Goal: Task Accomplishment & Management: Manage account settings

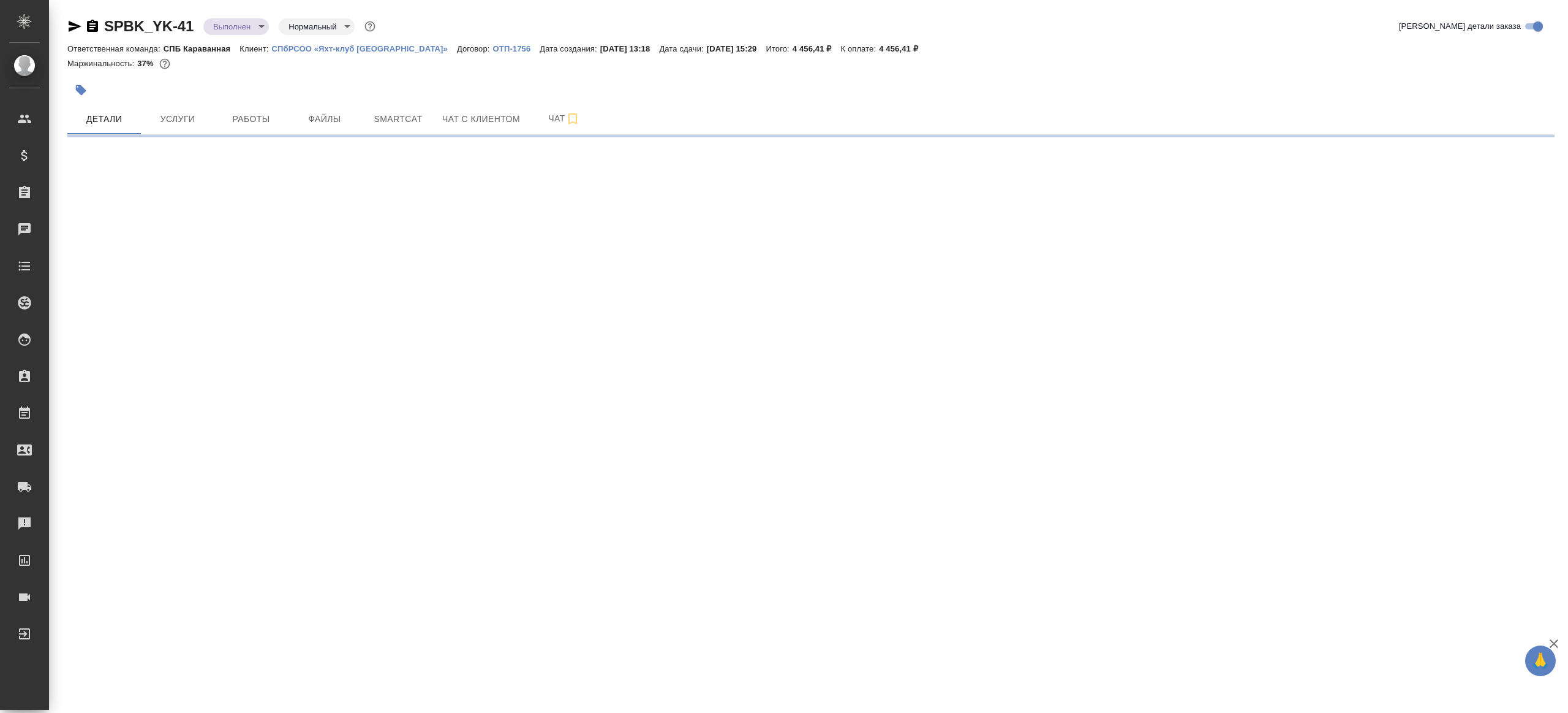
select select "RU"
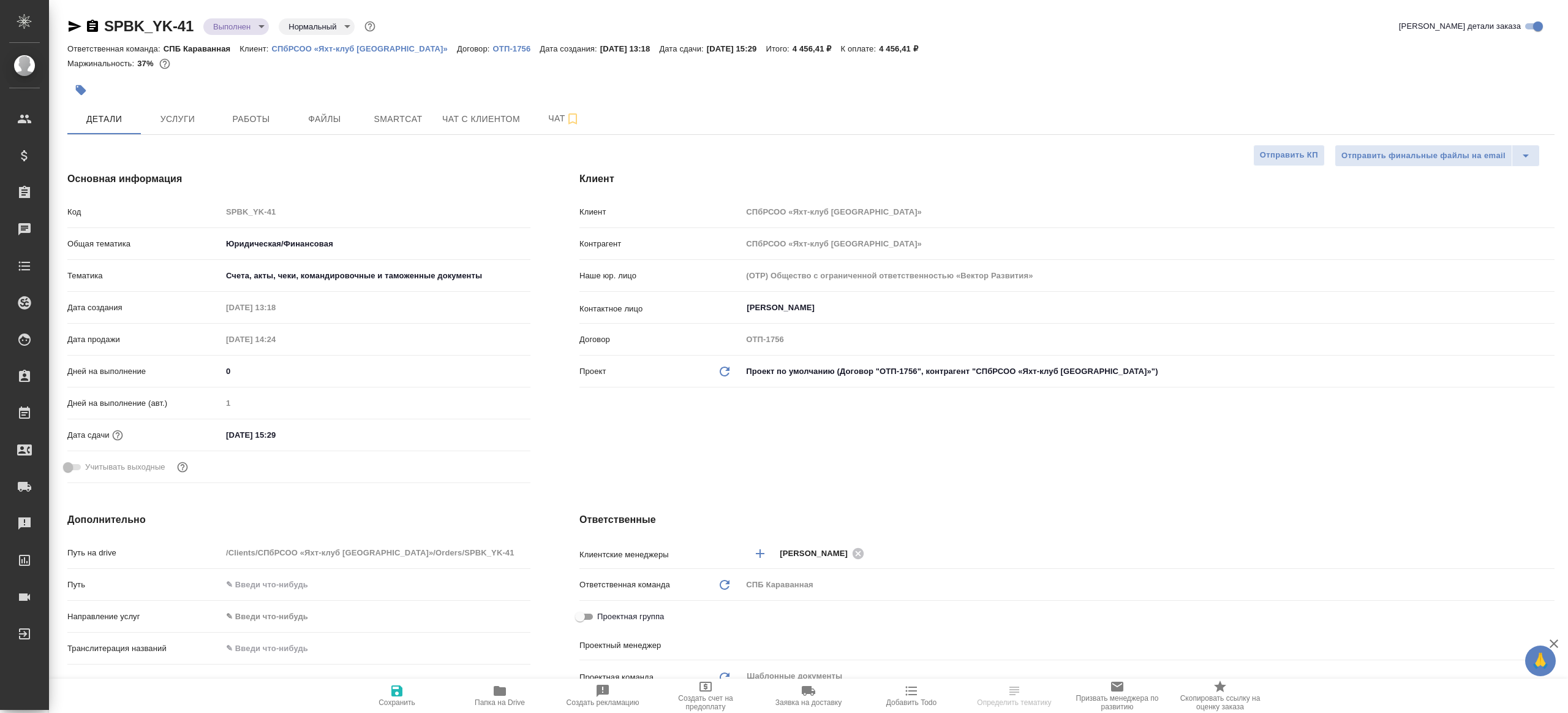
type textarea "x"
type input "Газизов Ринат"
click at [286, 131] on button "Работы" at bounding box center [251, 119] width 74 height 31
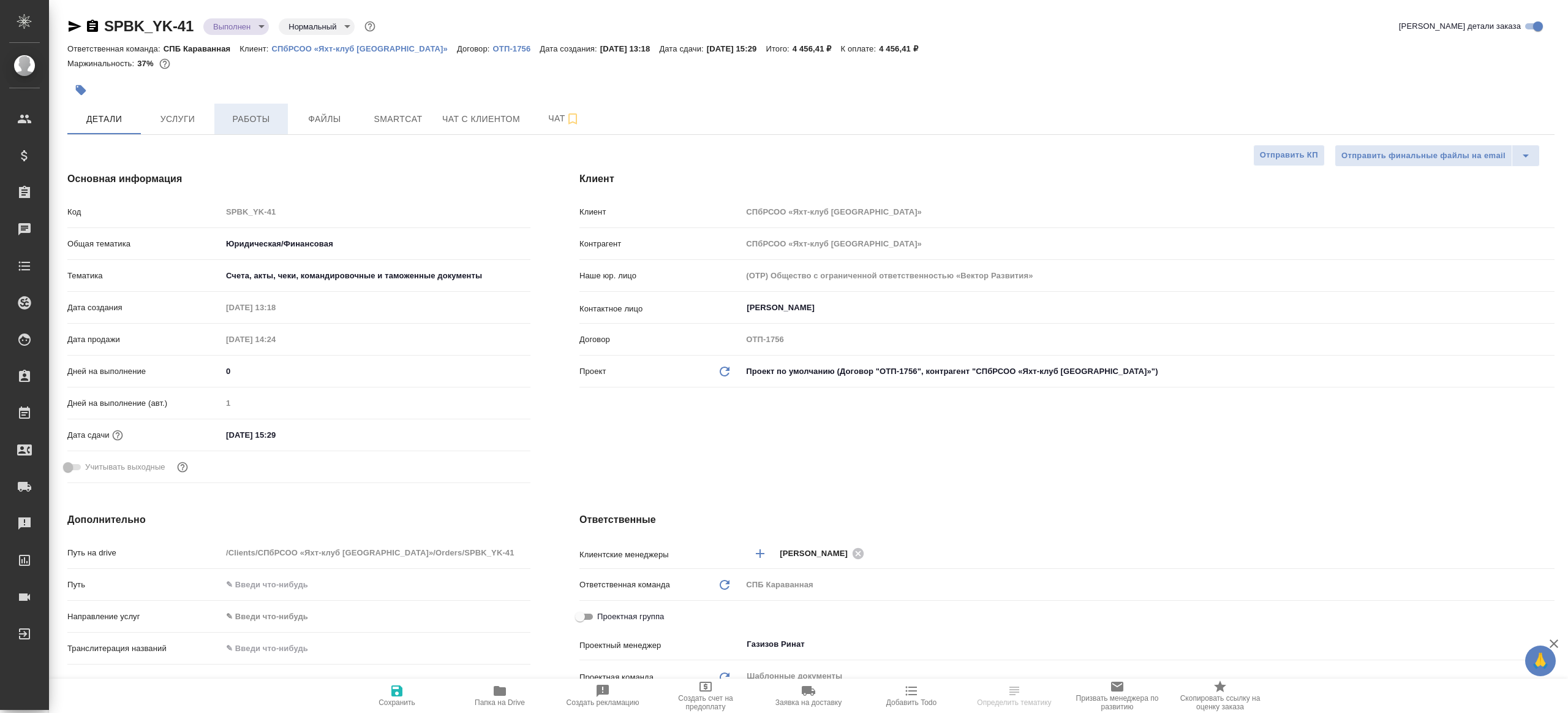
type textarea "x"
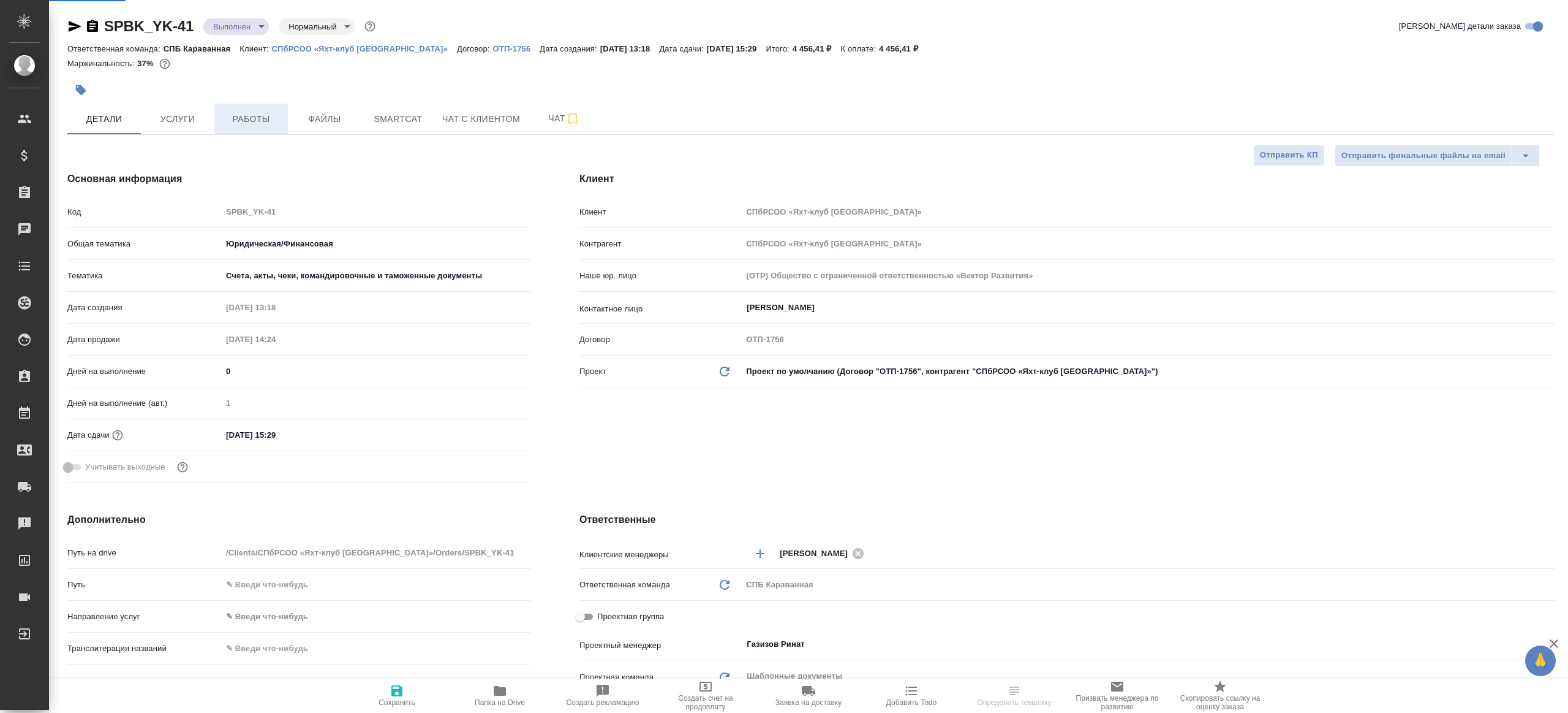
type textarea "x"
click at [253, 126] on span "Работы" at bounding box center [250, 119] width 59 height 15
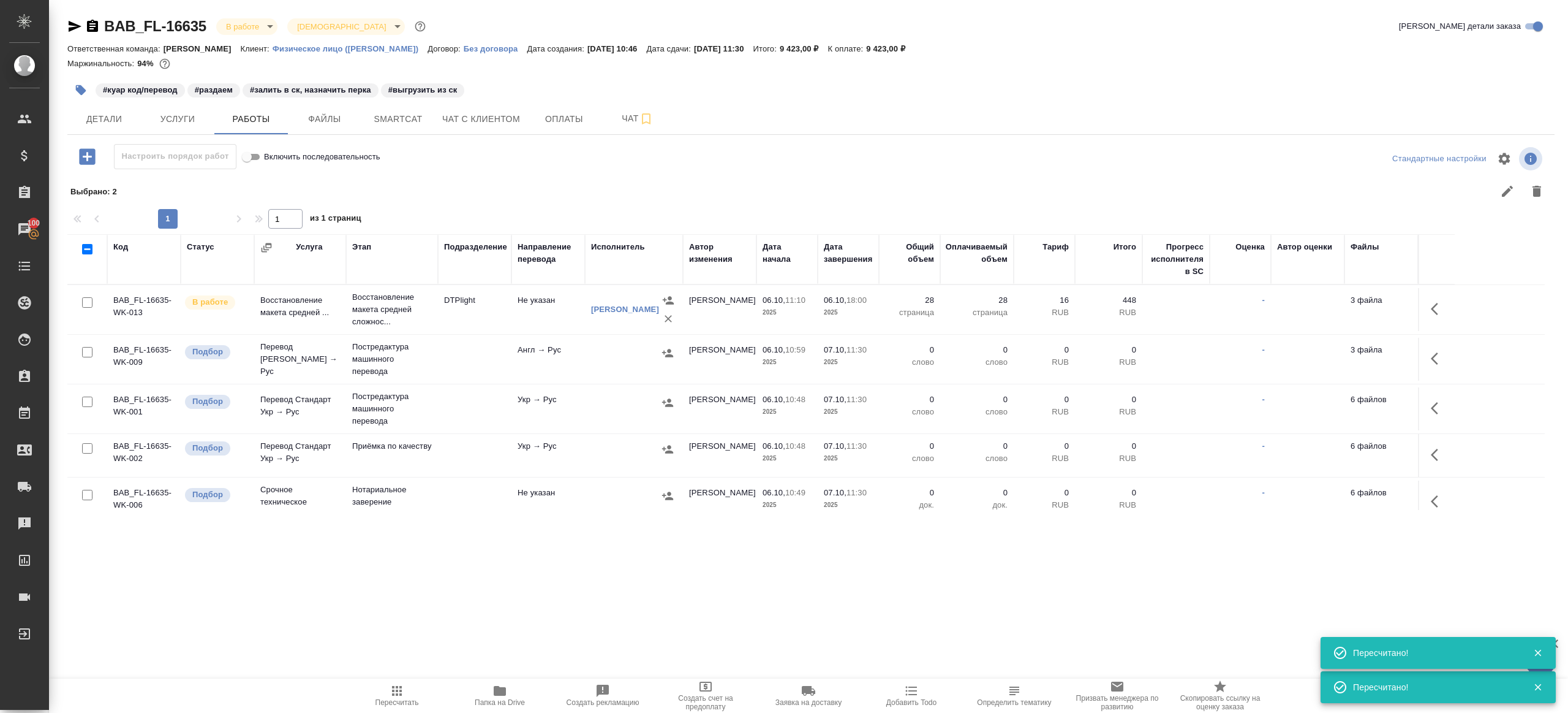
click at [414, 685] on span "Пересчитать" at bounding box center [397, 695] width 88 height 23
drag, startPoint x: 414, startPoint y: 685, endPoint x: 486, endPoint y: 629, distance: 91.2
click at [429, 675] on div ".cls-1 fill:#fff; AWATERA [PERSON_NAME] Клиенты Спецификации Заказы 100 Чаты To…" at bounding box center [784, 356] width 1568 height 713
click at [486, 629] on div ".cls-1 fill:#fff; AWATERA [PERSON_NAME] Клиенты Спецификации Заказы 100 Чаты To…" at bounding box center [784, 356] width 1568 height 713
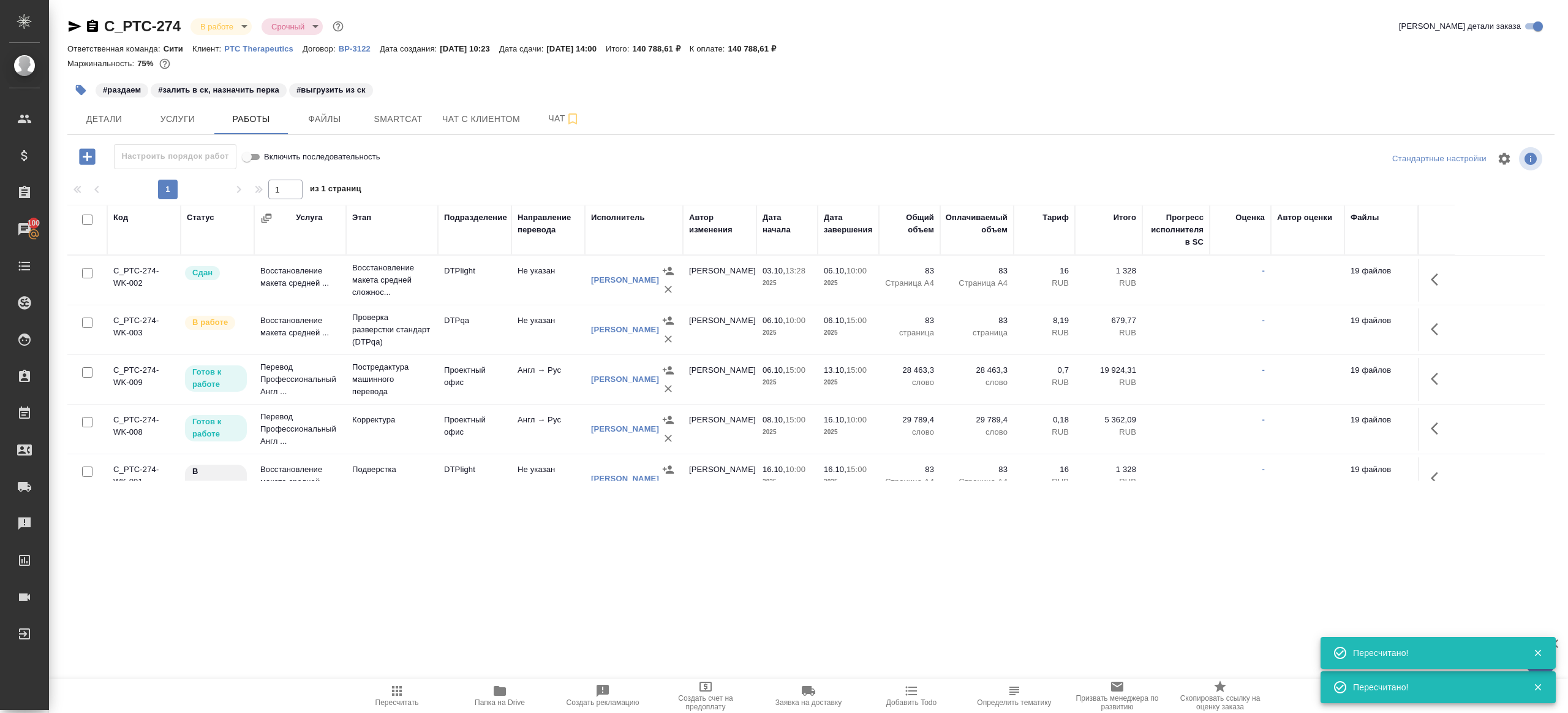
click at [398, 683] on icon "button" at bounding box center [397, 691] width 14 height 14
drag, startPoint x: 398, startPoint y: 683, endPoint x: 498, endPoint y: 611, distance: 123.2
click at [402, 680] on button "Пересчитать" at bounding box center [397, 695] width 103 height 35
click at [498, 611] on div ".cls-1 fill:#fff; AWATERA Gazizov Rinat Клиенты Спецификации Заказы 100 Чаты To…" at bounding box center [784, 356] width 1568 height 713
click at [546, 125] on span "Чат" at bounding box center [563, 118] width 59 height 15
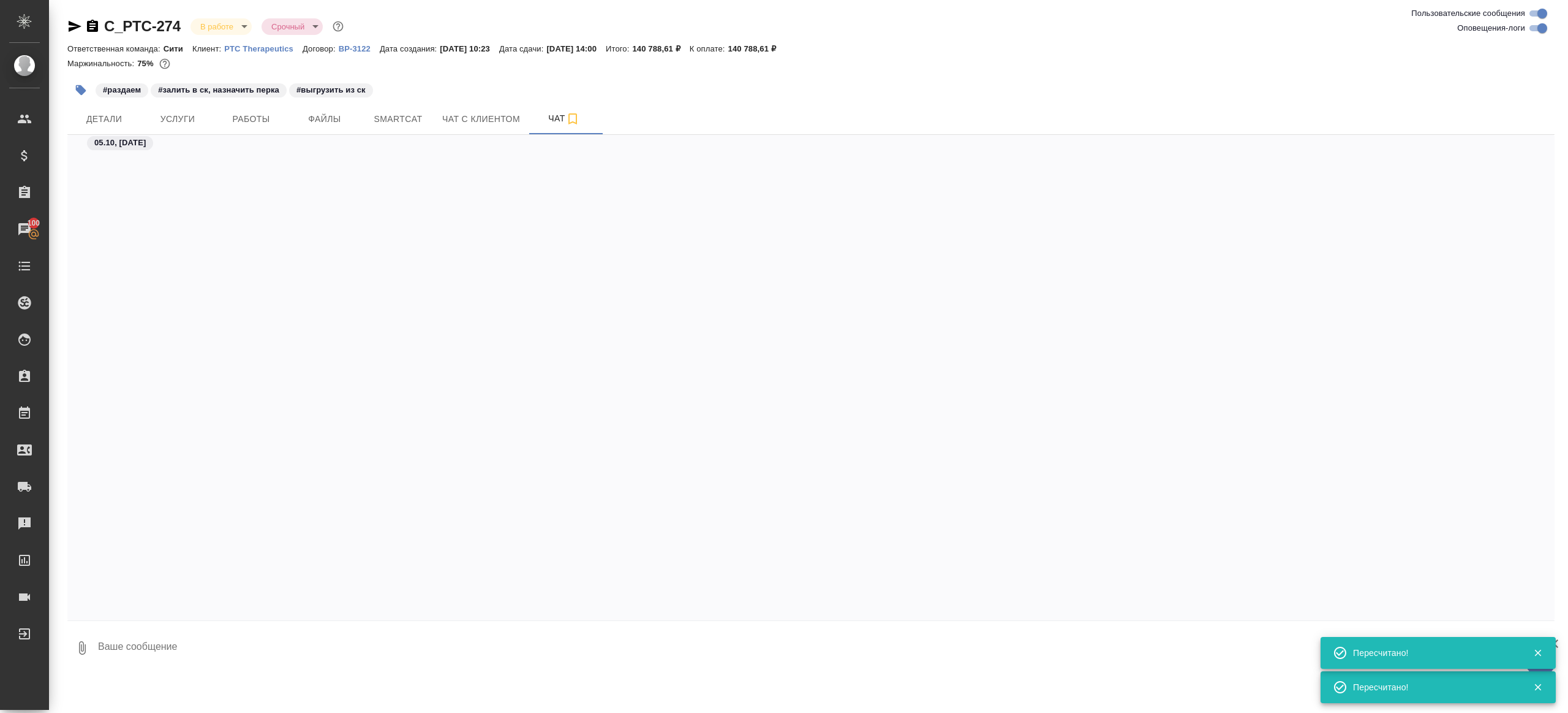
scroll to position [4992, 0]
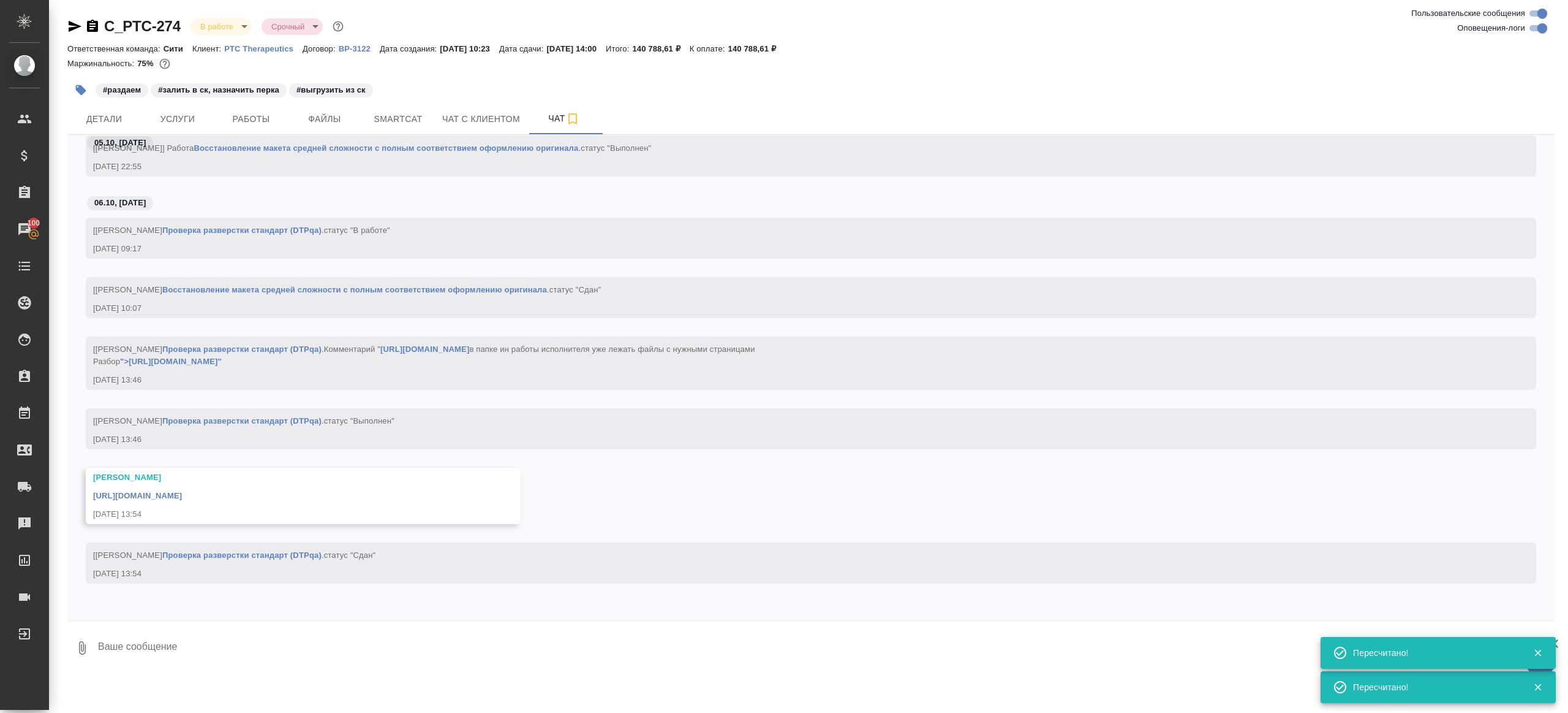
click at [182, 499] on link "https://drive.awatera.com/apps/files/files/10542714?dir=/Shares/PTC%20Therapeut…" at bounding box center [137, 495] width 89 height 9
click at [401, 116] on span "Smartcat" at bounding box center [398, 119] width 59 height 15
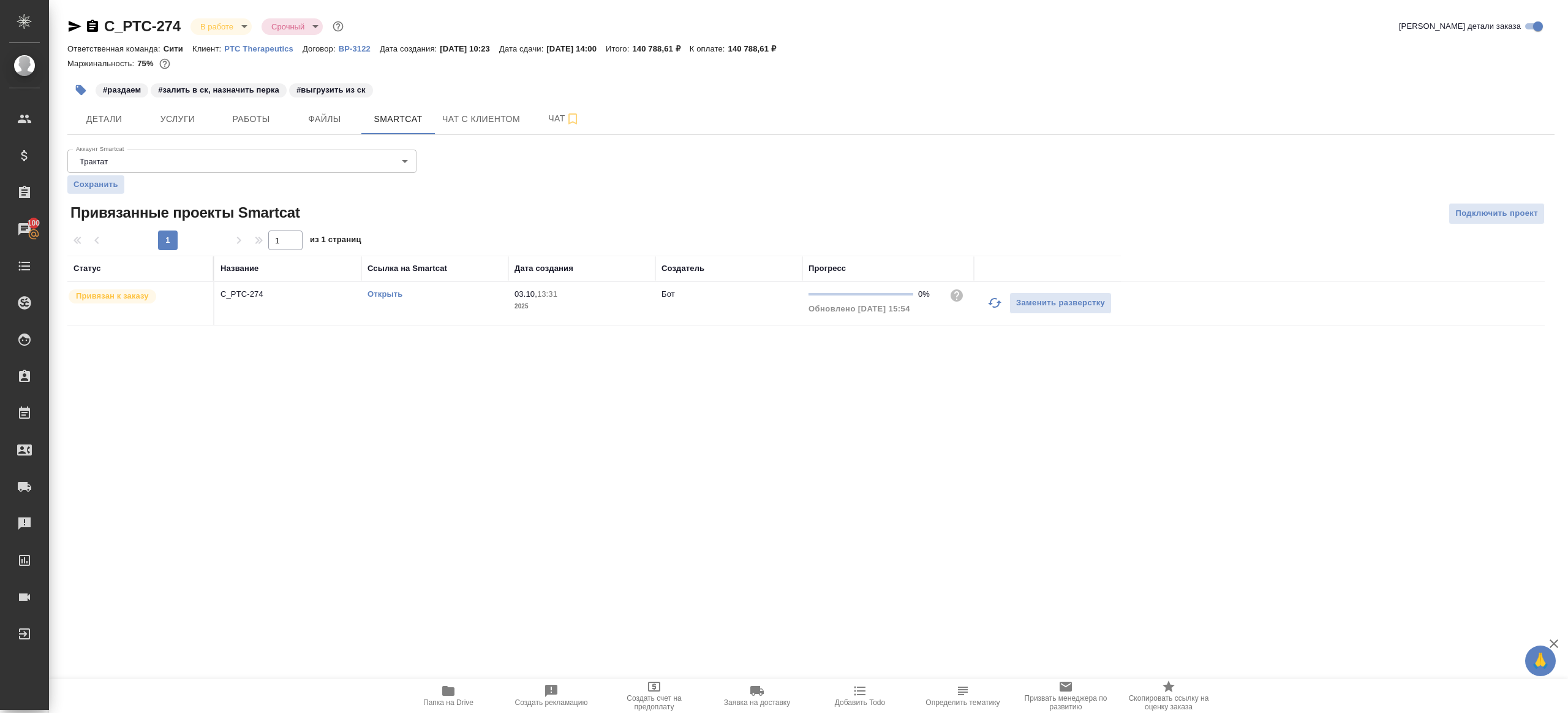
click at [392, 291] on link "Открыть" at bounding box center [385, 293] width 35 height 9
click at [261, 130] on button "Работы" at bounding box center [251, 119] width 74 height 31
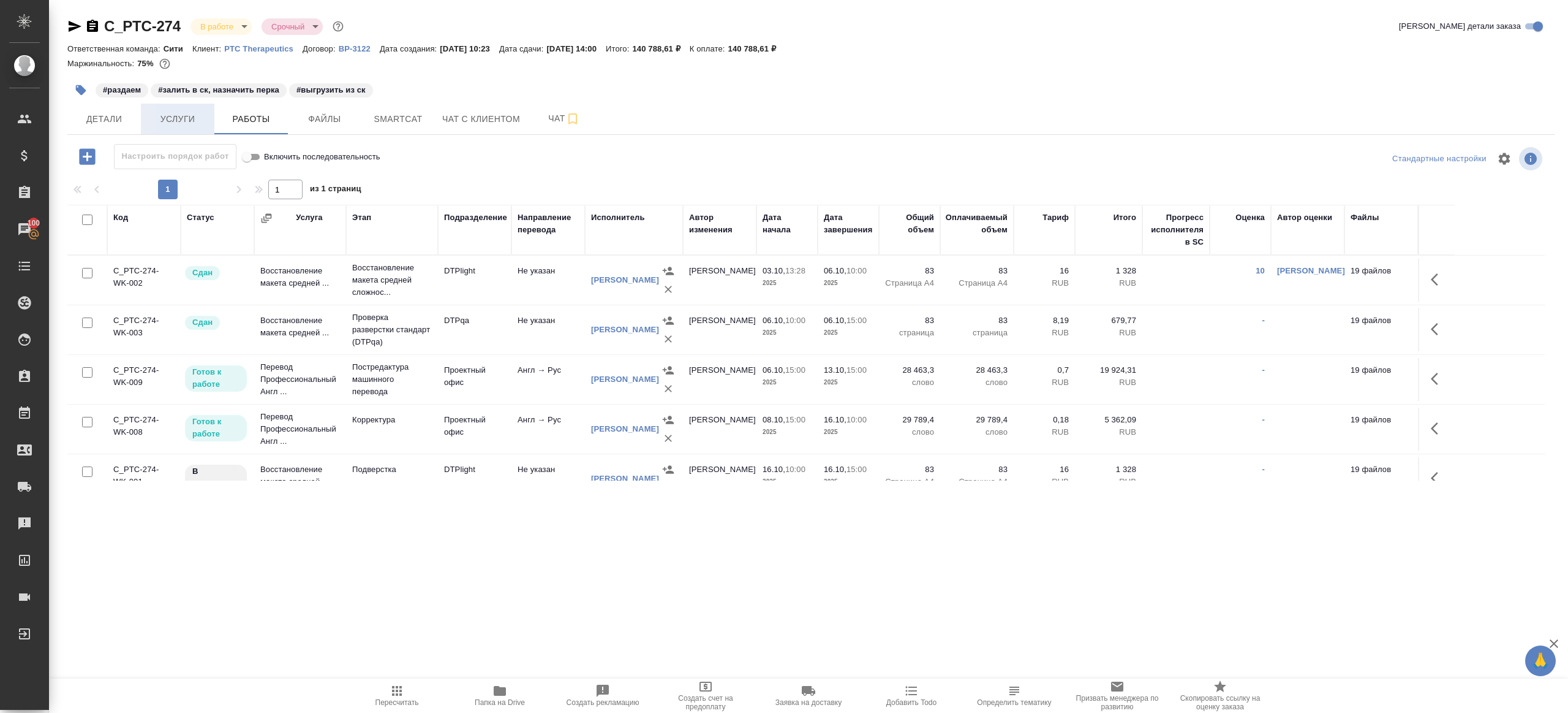
click at [165, 124] on span "Услуги" at bounding box center [177, 119] width 59 height 15
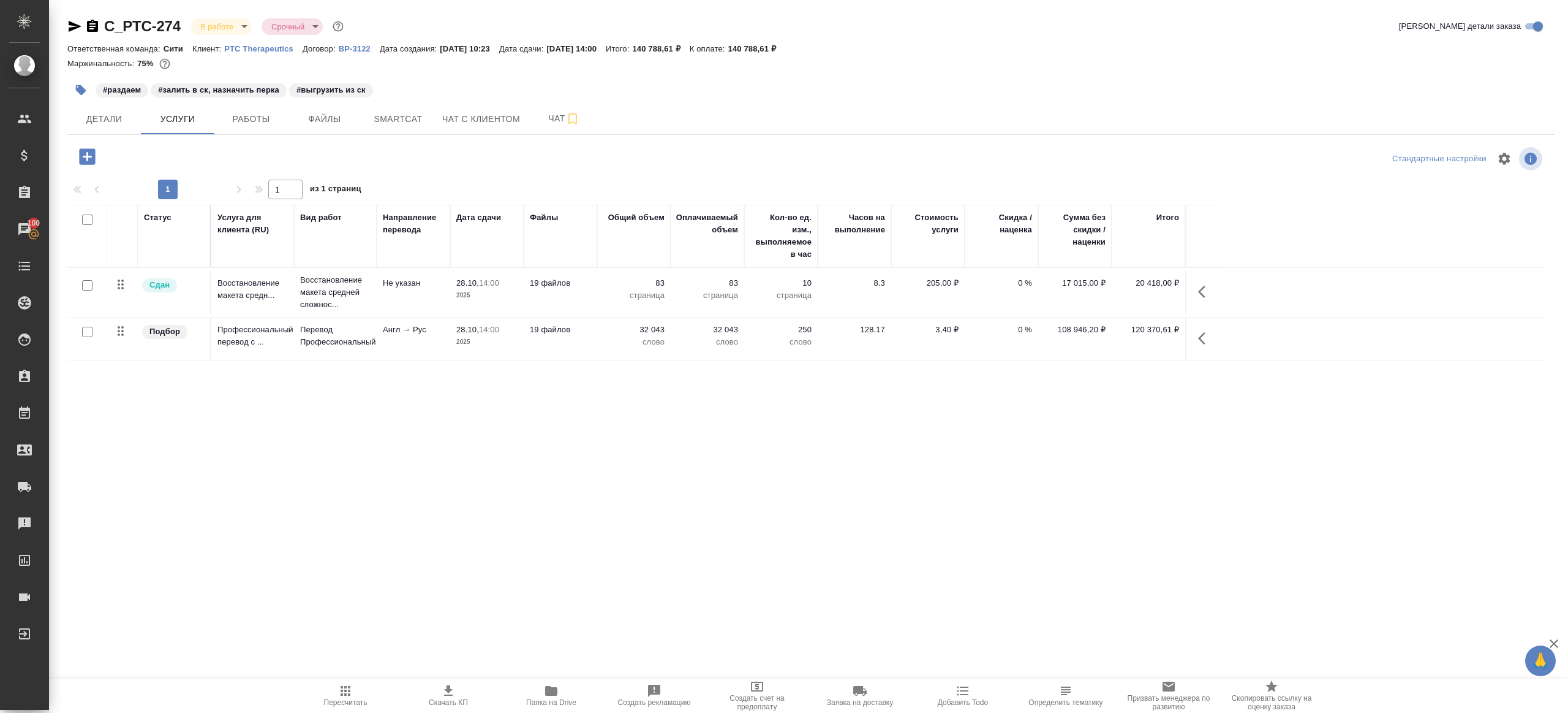
click at [1216, 337] on button "button" at bounding box center [1205, 338] width 30 height 30
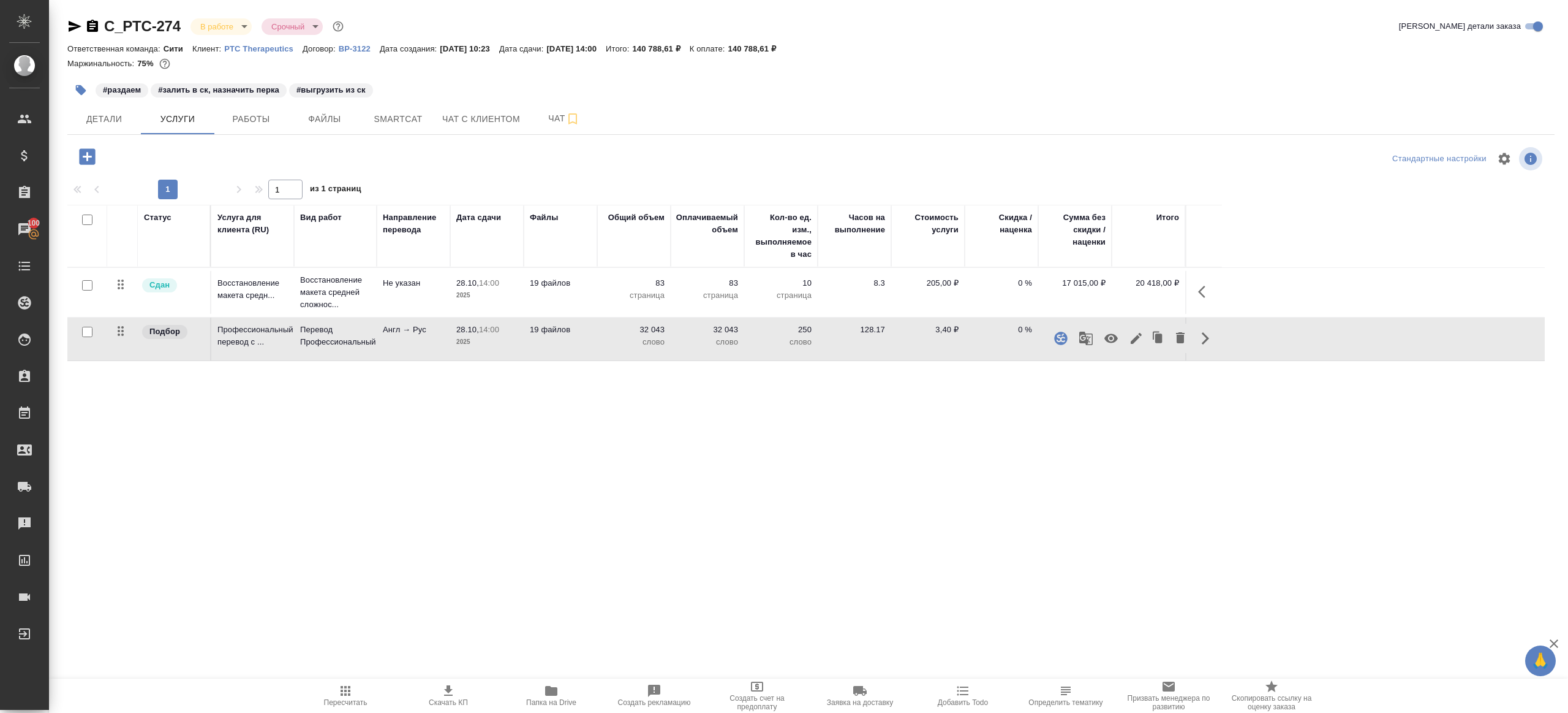
click at [1081, 336] on icon "button" at bounding box center [1086, 338] width 14 height 14
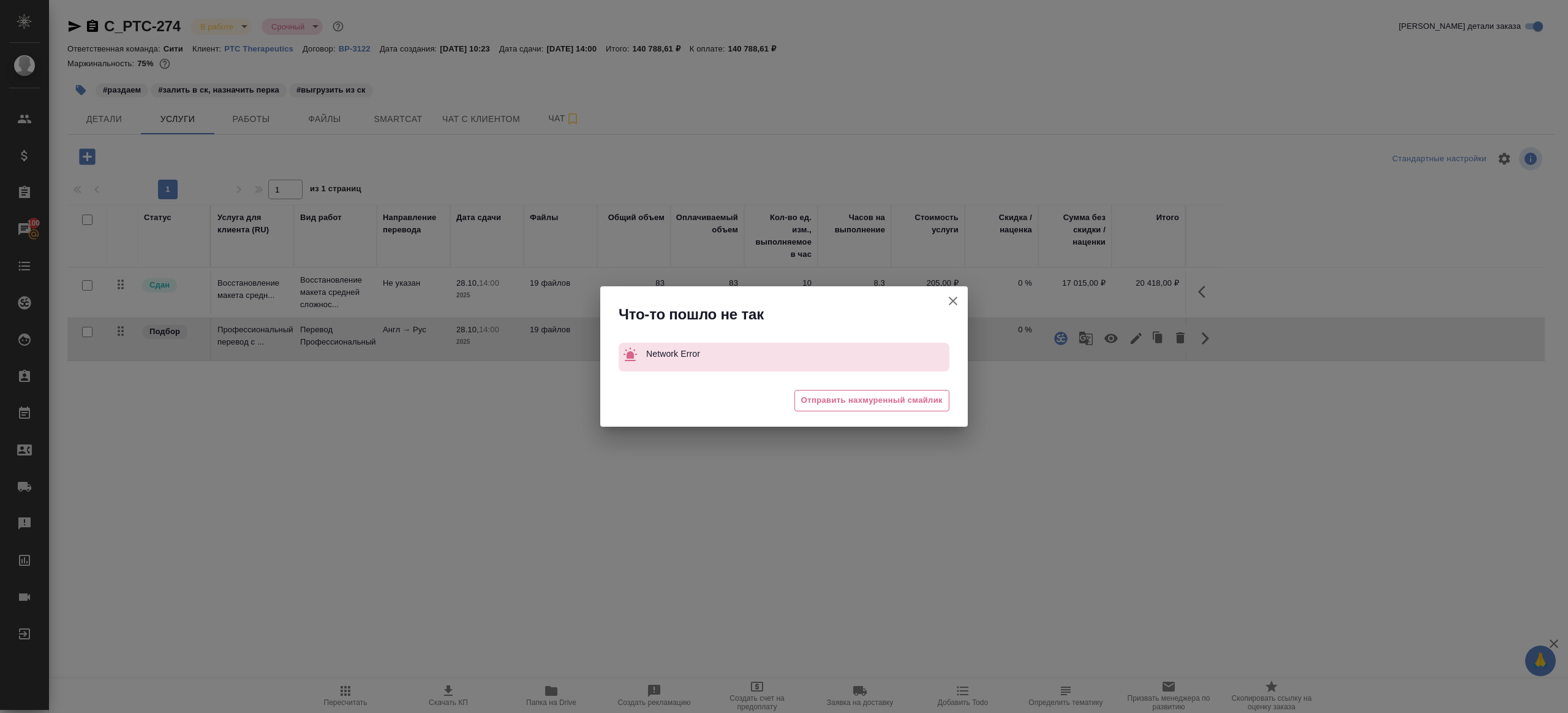
click at [957, 301] on icon "button" at bounding box center [953, 301] width 14 height 14
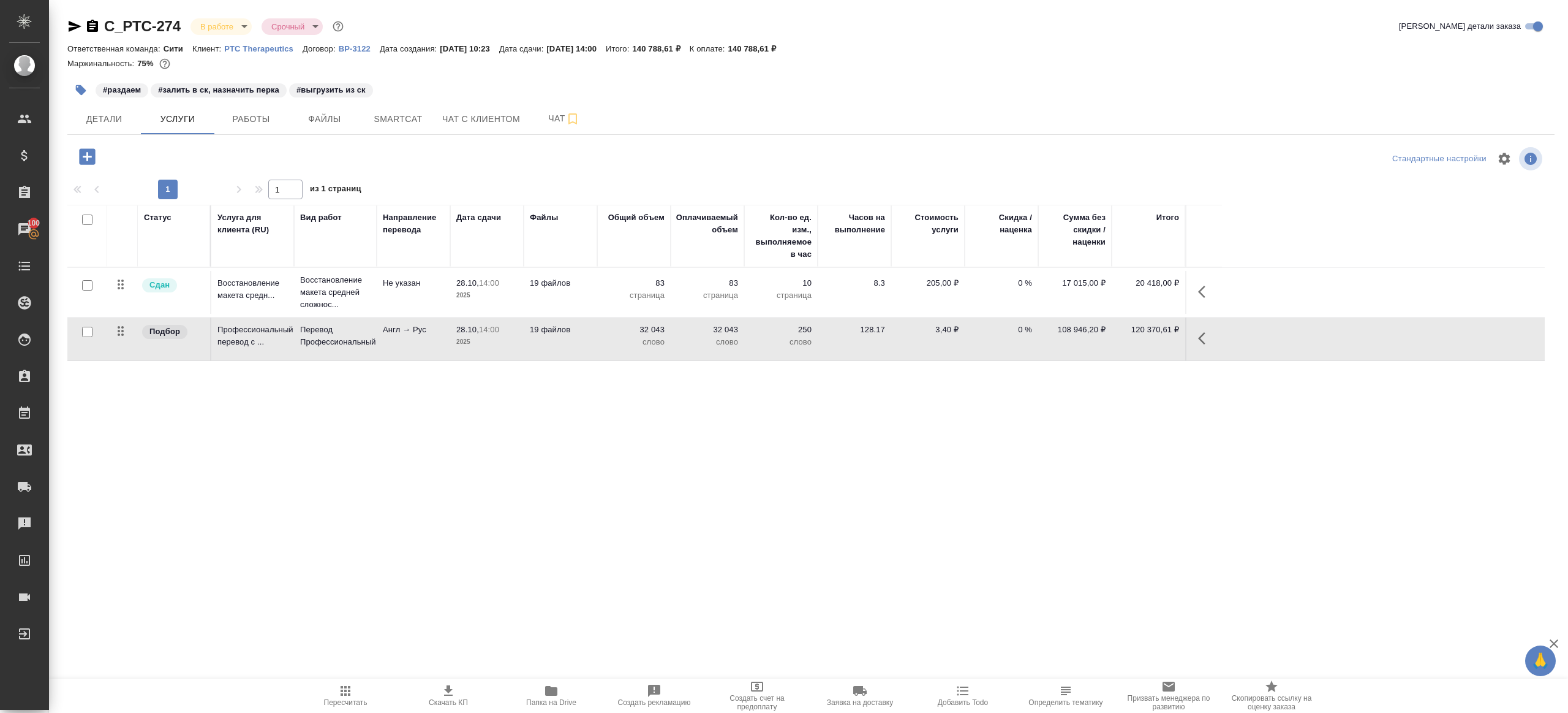
click at [1188, 340] on td at bounding box center [1204, 338] width 37 height 43
click at [1204, 340] on icon "button" at bounding box center [1205, 338] width 14 height 14
click at [1091, 340] on icon "button" at bounding box center [1086, 338] width 14 height 14
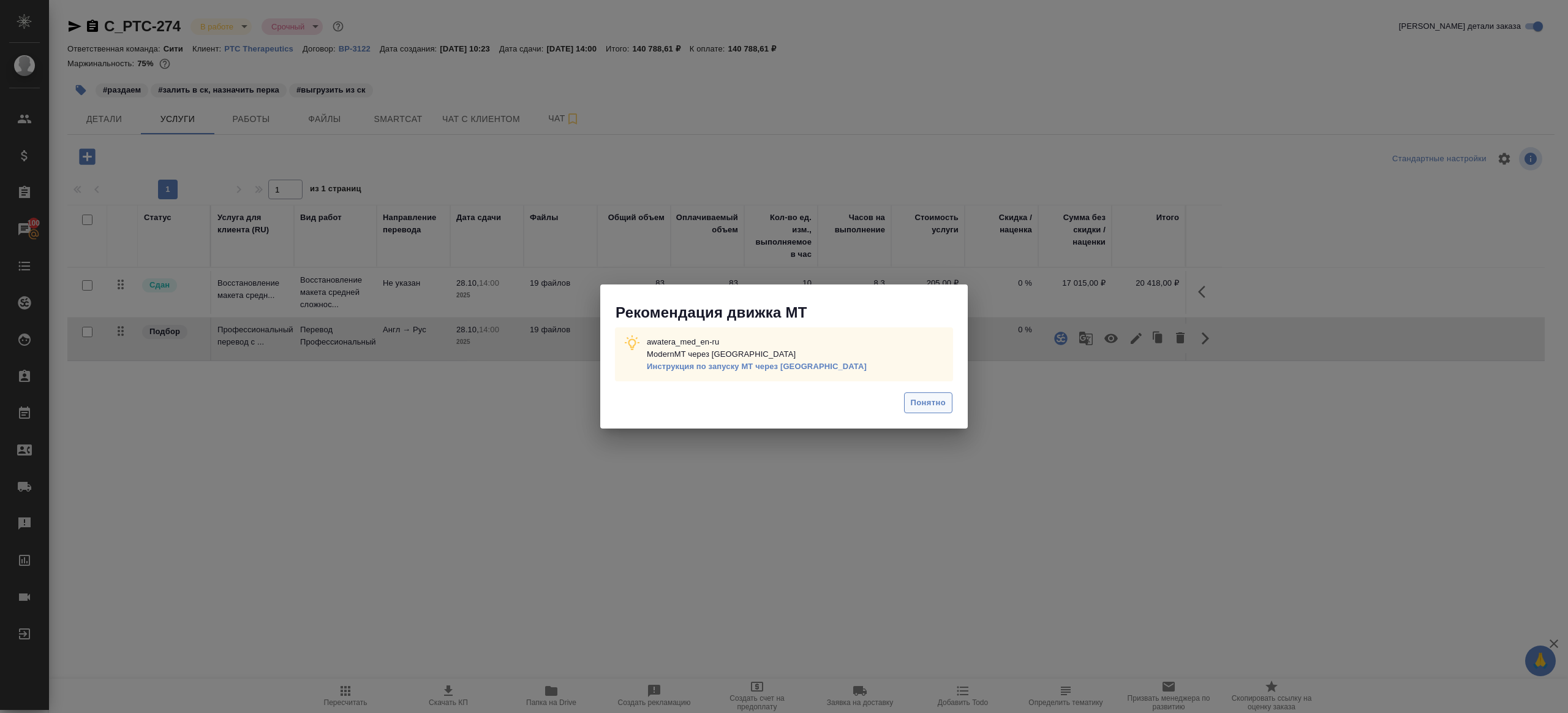
click at [919, 409] on span "Понятно" at bounding box center [928, 403] width 35 height 14
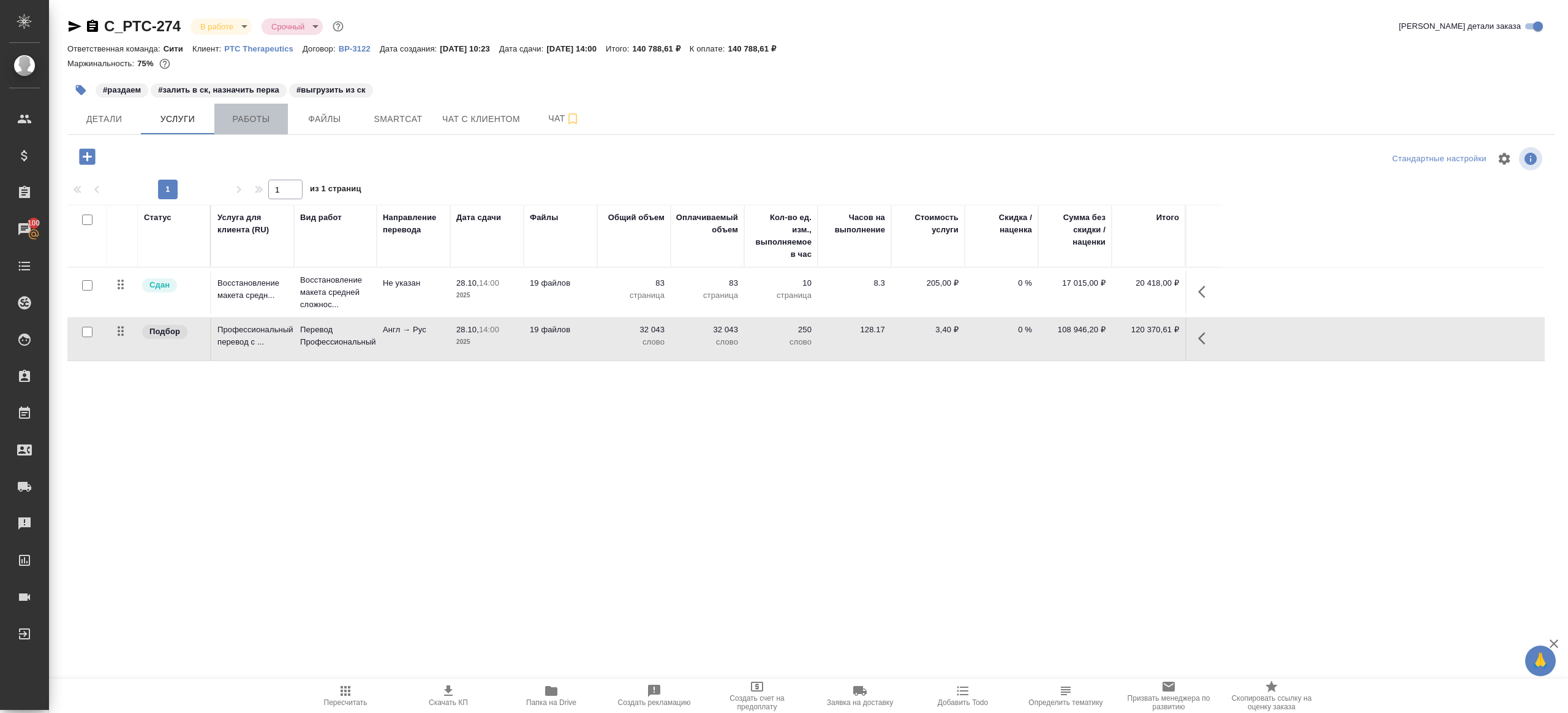
click at [245, 126] on span "Работы" at bounding box center [250, 119] width 59 height 15
